Goal: Information Seeking & Learning: Learn about a topic

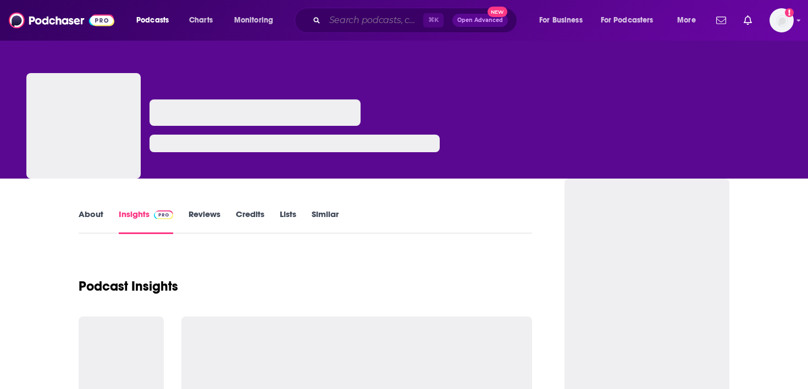
click at [337, 21] on input "Search podcasts, credits, & more..." at bounding box center [374, 21] width 98 height 18
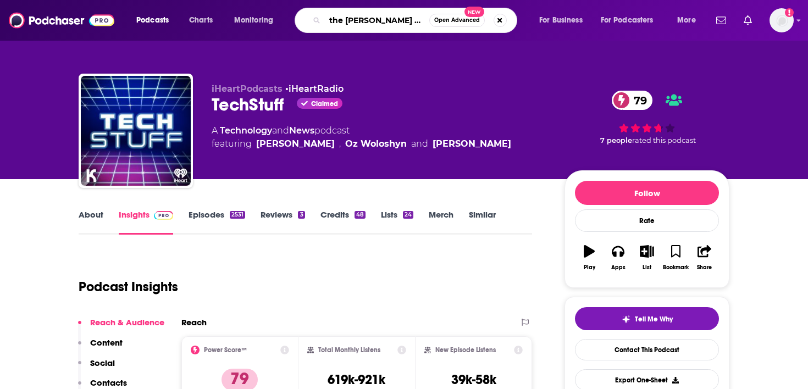
type input "the [PERSON_NAME] show"
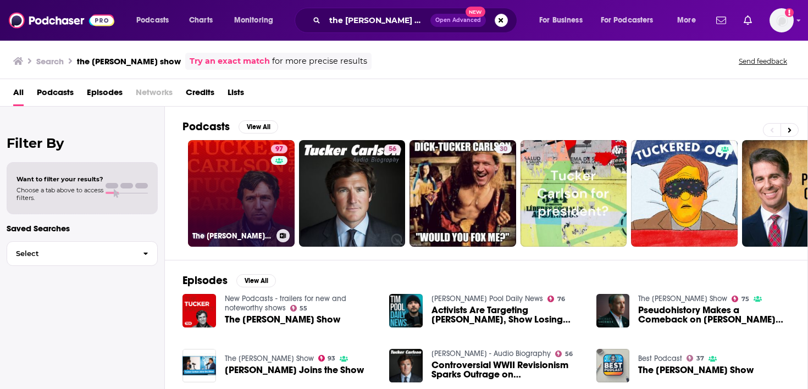
click at [247, 184] on link "97 The [PERSON_NAME] Show" at bounding box center [241, 193] width 107 height 107
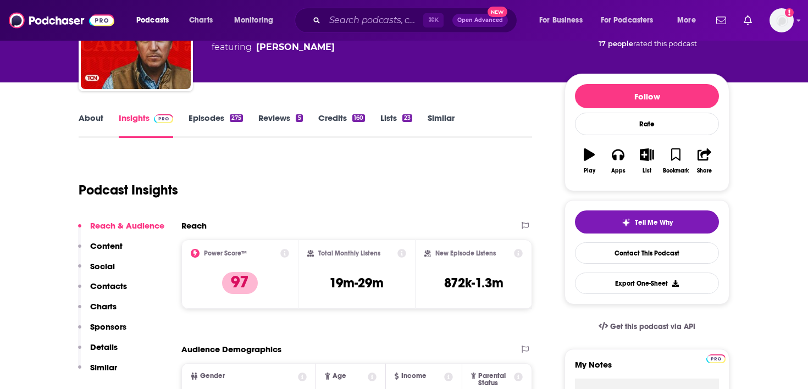
scroll to position [96, 0]
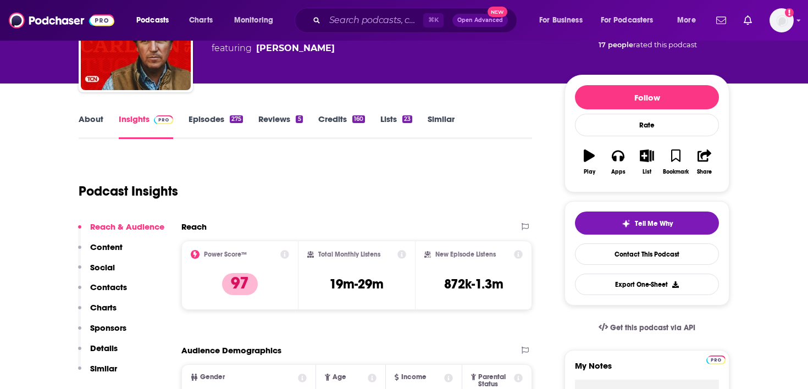
click at [86, 116] on link "About" at bounding box center [91, 126] width 25 height 25
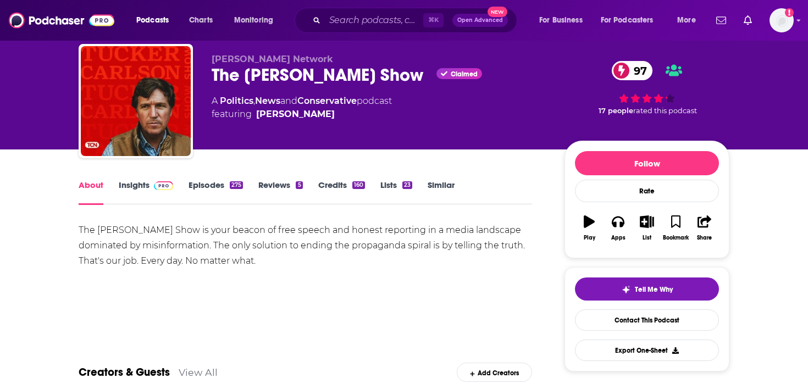
scroll to position [28, 0]
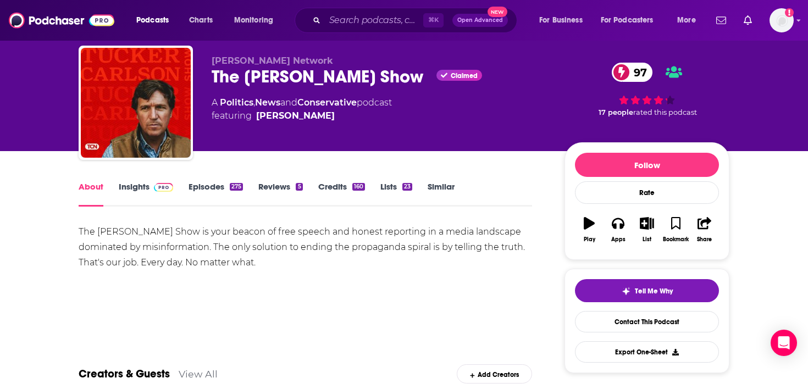
click at [201, 191] on link "Episodes 275" at bounding box center [216, 193] width 54 height 25
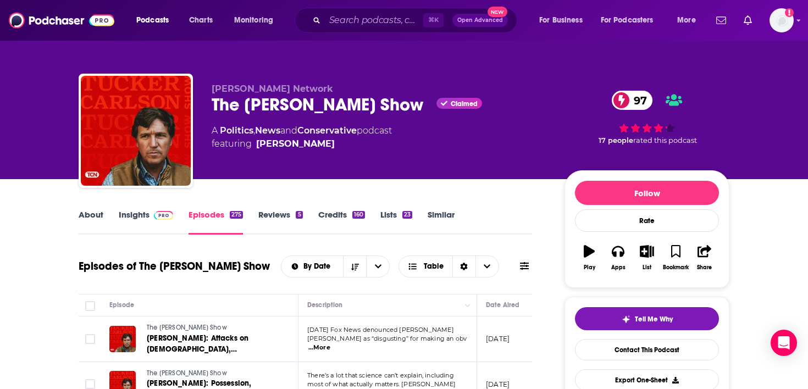
click at [92, 218] on link "About" at bounding box center [91, 222] width 25 height 25
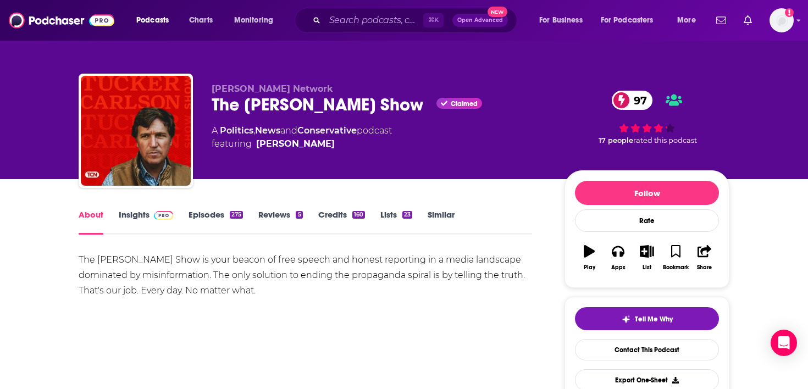
click at [139, 216] on link "Insights" at bounding box center [146, 222] width 54 height 25
